Goal: Navigation & Orientation: Find specific page/section

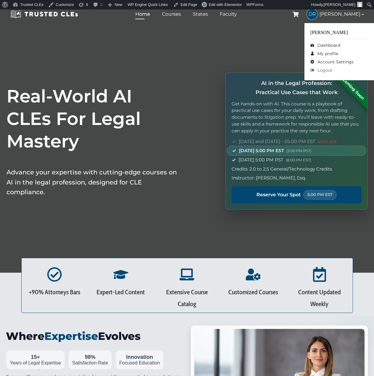
click at [345, 69] on link "Logout" at bounding box center [339, 70] width 59 height 8
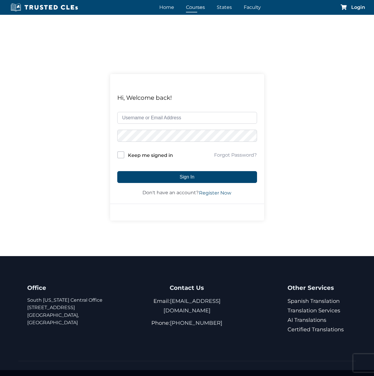
click at [197, 9] on link "Courses" at bounding box center [195, 7] width 22 height 9
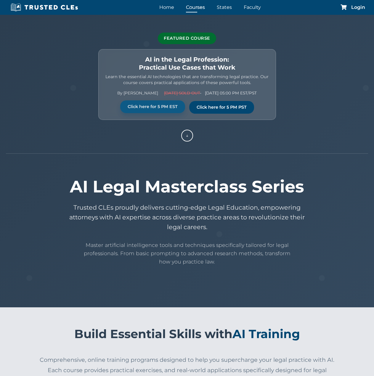
click at [156, 108] on link "Click here for 5 PM EST" at bounding box center [152, 106] width 65 height 13
click at [229, 112] on link "Click here for 5 PM PST" at bounding box center [221, 106] width 65 height 13
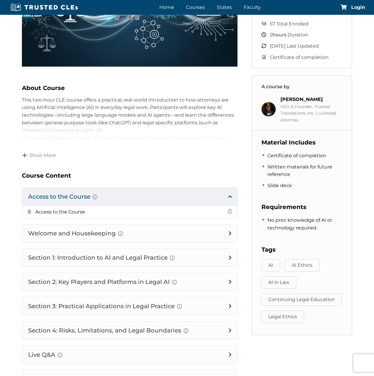
scroll to position [148, 0]
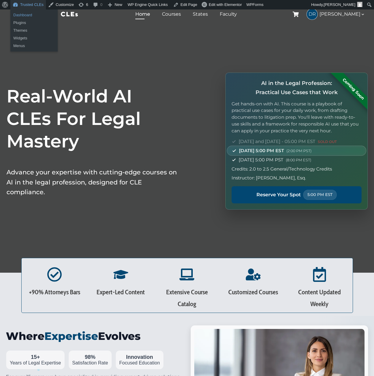
click at [29, 16] on link "Dashboard" at bounding box center [33, 15] width 47 height 8
